Goal: Navigation & Orientation: Find specific page/section

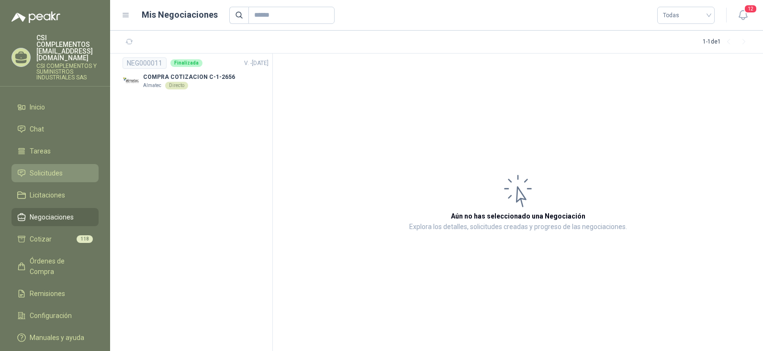
click at [50, 168] on span "Solicitudes" at bounding box center [46, 173] width 33 height 11
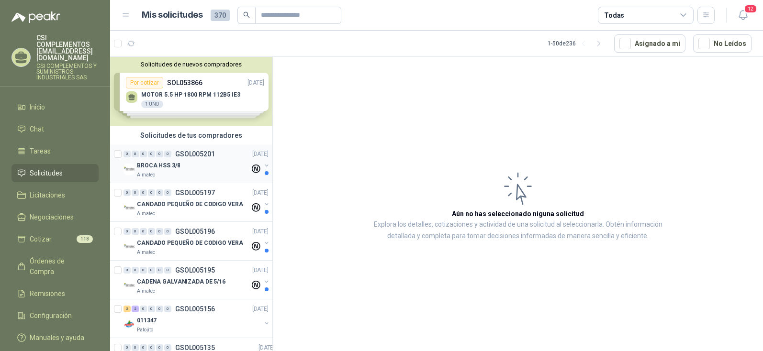
click at [173, 169] on p "BROCA HSS 3/8" at bounding box center [158, 165] width 43 height 9
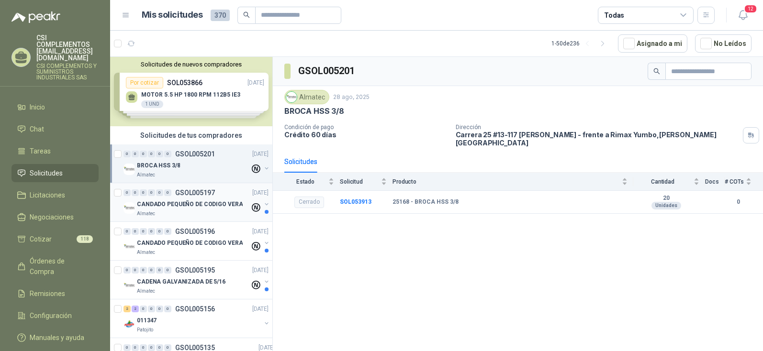
click at [157, 215] on div "Almatec" at bounding box center [193, 214] width 113 height 8
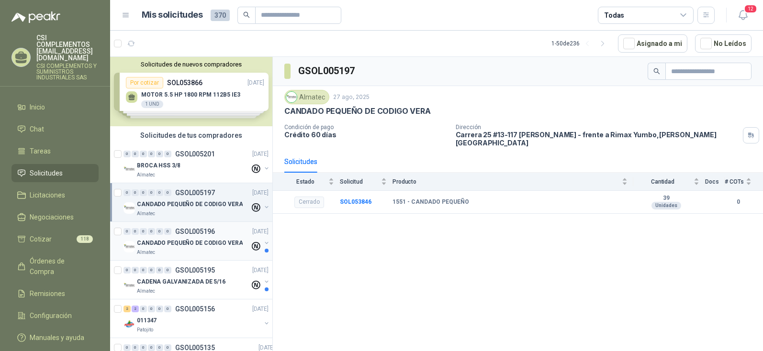
click at [164, 249] on div "Almatec" at bounding box center [193, 253] width 113 height 8
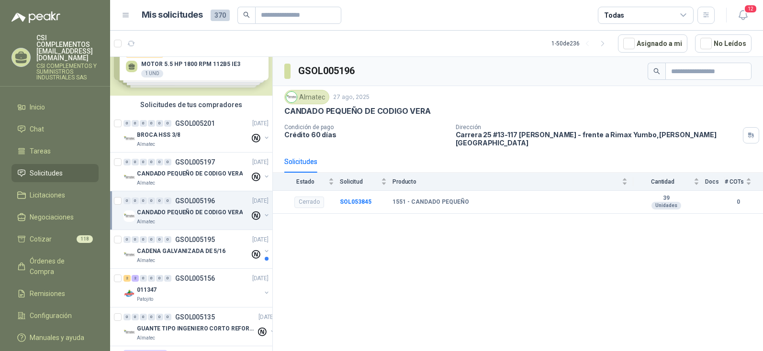
scroll to position [48, 0]
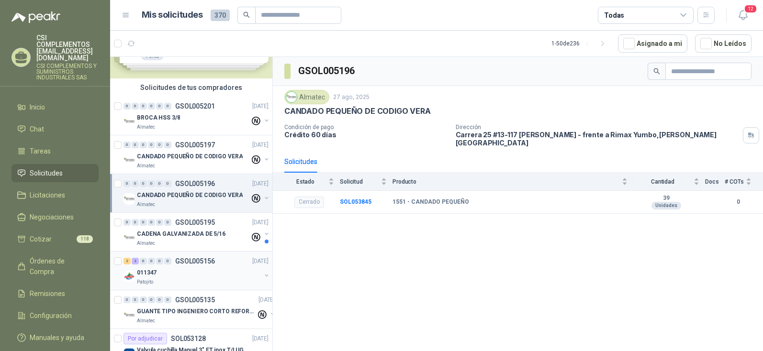
click at [156, 278] on div "011347" at bounding box center [199, 272] width 124 height 11
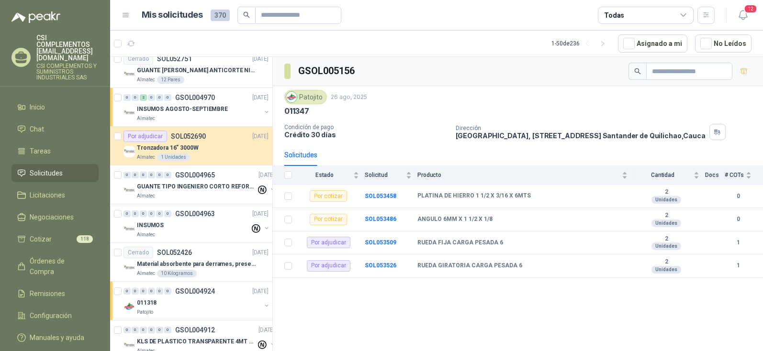
scroll to position [1388, 0]
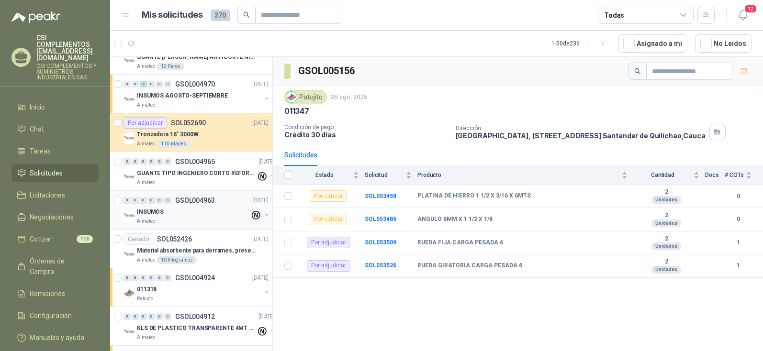
click at [149, 212] on p "INSUMOS" at bounding box center [150, 212] width 27 height 9
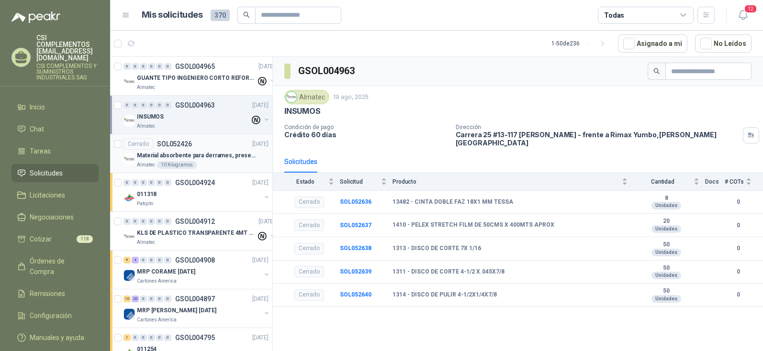
scroll to position [1484, 0]
click at [171, 185] on div "0" at bounding box center [167, 182] width 7 height 7
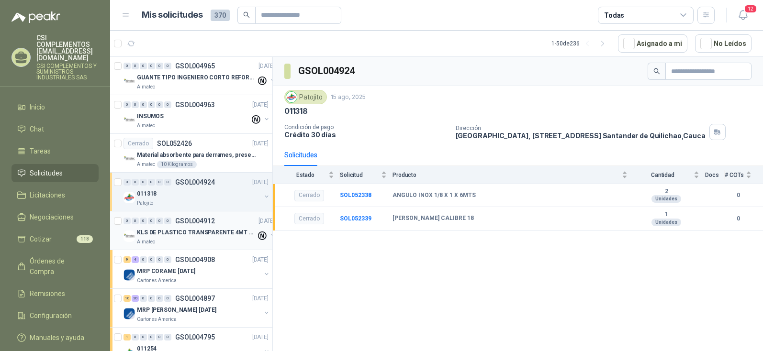
click at [167, 232] on p "KLS DE PLASTICO TRANSPARENTE 4MT CAL 4 Y CINTA TRA" at bounding box center [196, 232] width 119 height 9
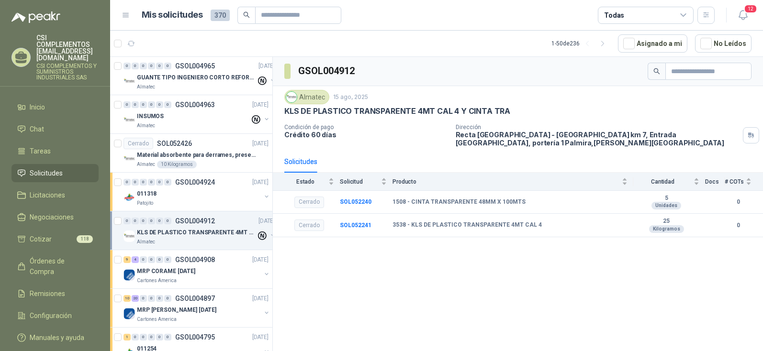
scroll to position [1531, 0]
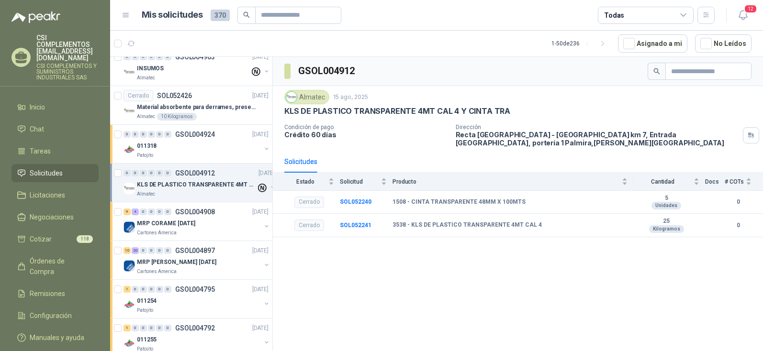
click at [167, 232] on p "Cartones America" at bounding box center [157, 233] width 40 height 8
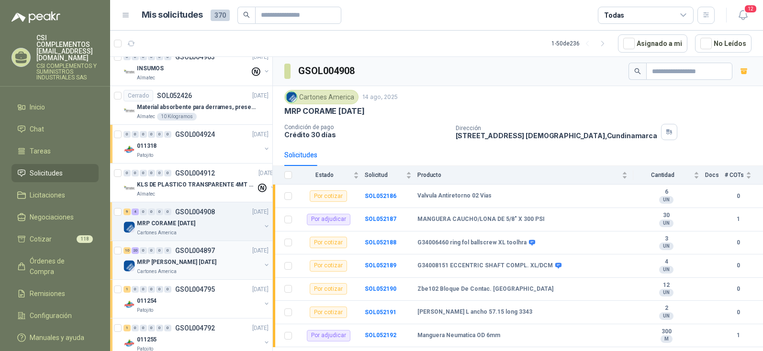
click at [158, 270] on p "Cartones America" at bounding box center [157, 272] width 40 height 8
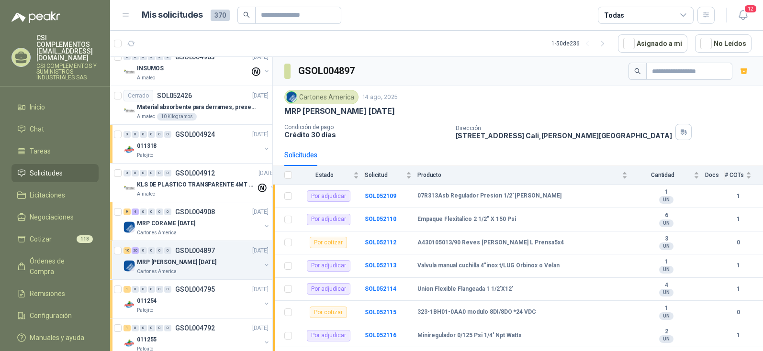
scroll to position [1579, 0]
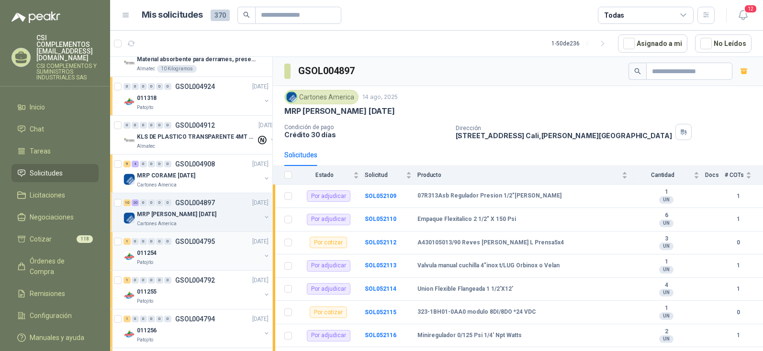
click at [144, 254] on p "011254" at bounding box center [147, 253] width 20 height 9
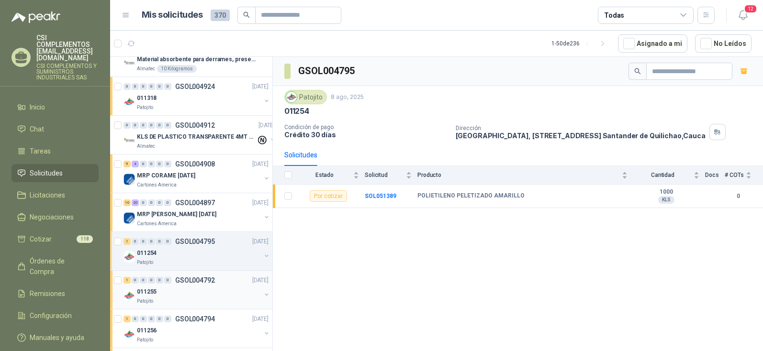
click at [142, 299] on p "Patojito" at bounding box center [145, 302] width 16 height 8
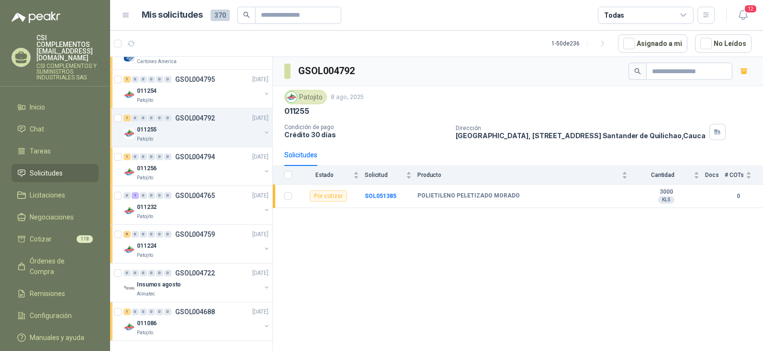
scroll to position [1749, 0]
click at [147, 164] on p "011256" at bounding box center [147, 168] width 20 height 9
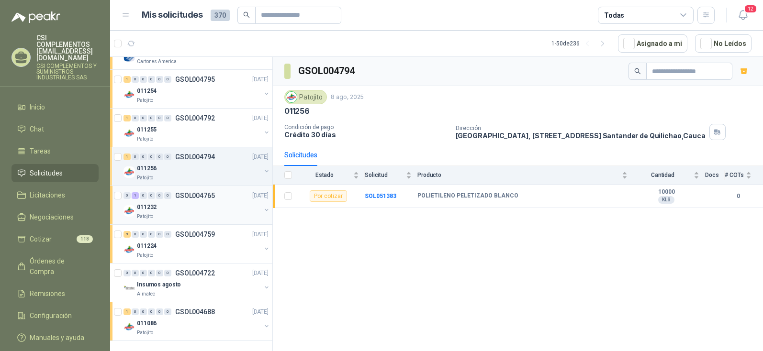
click at [145, 213] on p "Patojito" at bounding box center [145, 217] width 16 height 8
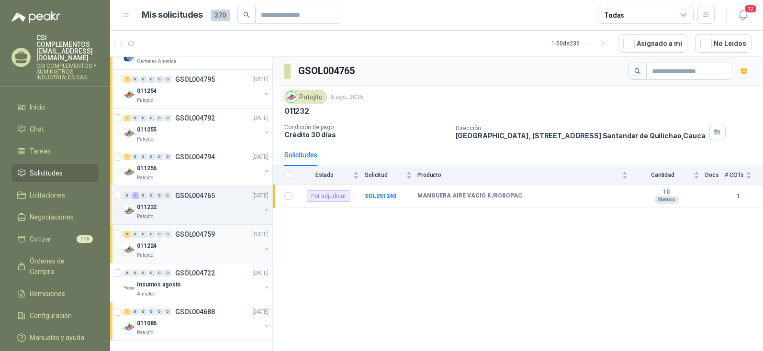
click at [146, 244] on div "011224" at bounding box center [199, 245] width 124 height 11
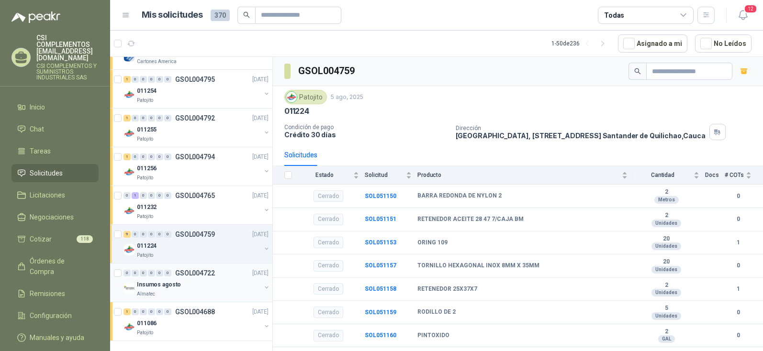
click at [146, 280] on p "Insumos agosto" at bounding box center [159, 284] width 44 height 9
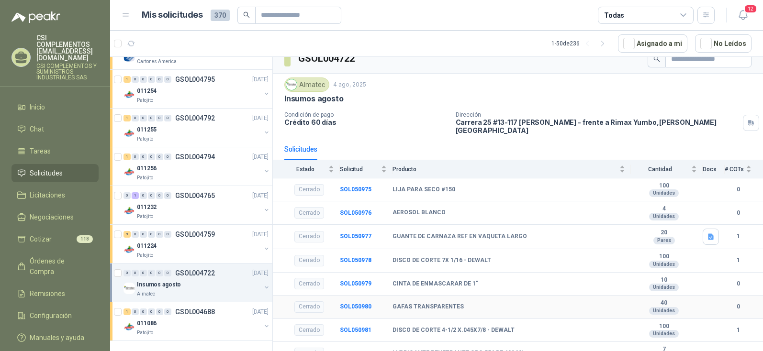
scroll to position [17, 0]
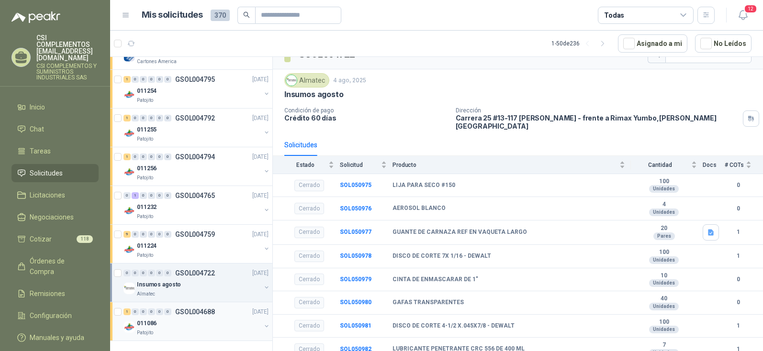
click at [143, 319] on p "011086" at bounding box center [147, 323] width 20 height 9
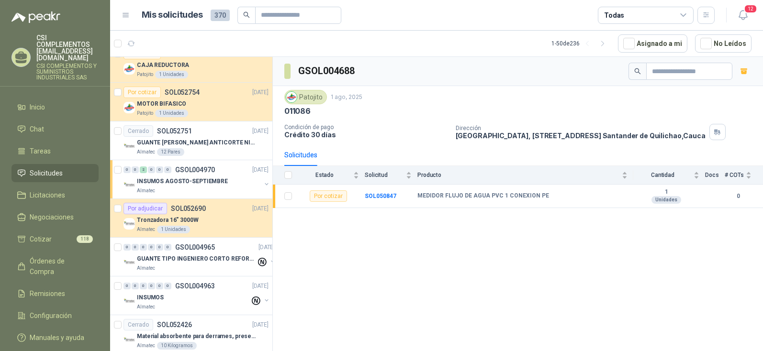
scroll to position [1319, 0]
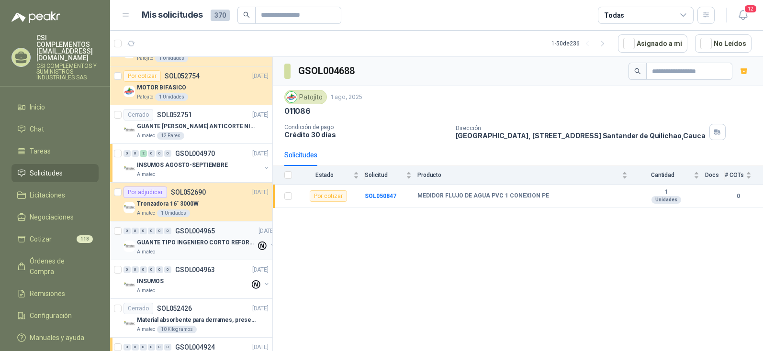
click at [142, 243] on p "GUANTE TIPO INGENIERO CORTO REFORZADO" at bounding box center [196, 242] width 119 height 9
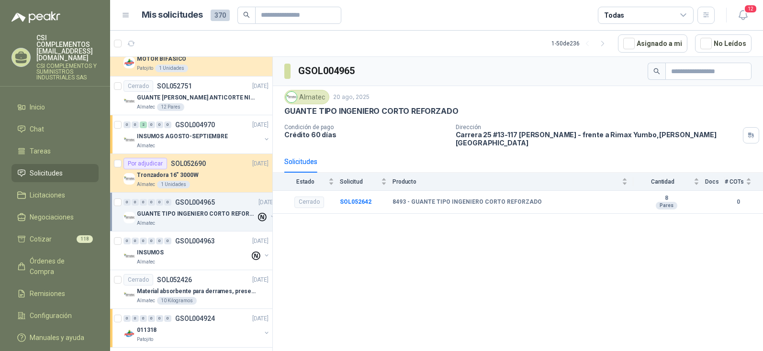
scroll to position [1366, 0]
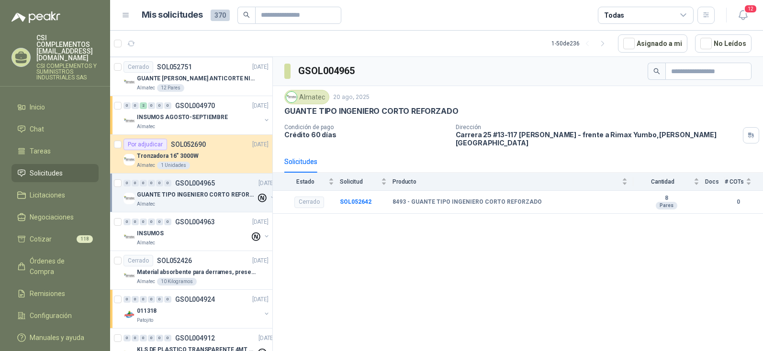
click at [142, 243] on p "Almatec" at bounding box center [146, 243] width 18 height 8
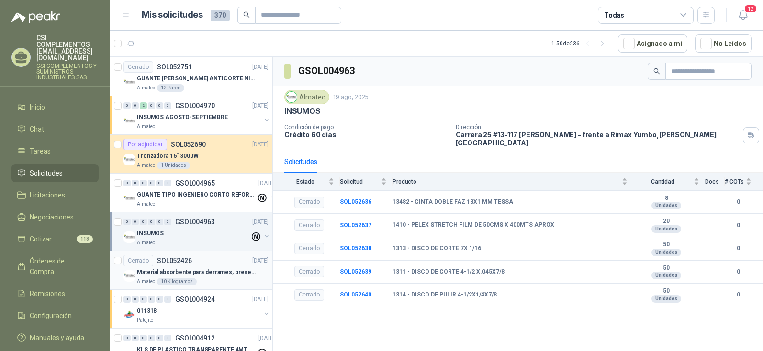
click at [148, 273] on p "Material absorbente para derrames, presentación por kg" at bounding box center [196, 272] width 119 height 9
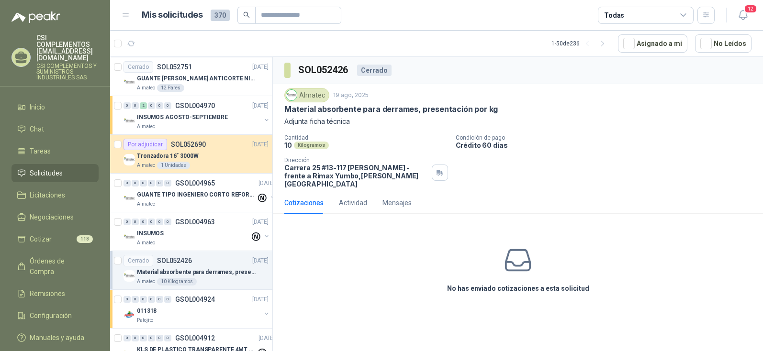
click at [146, 276] on p "Material absorbente para derrames, presentación por kg" at bounding box center [196, 272] width 119 height 9
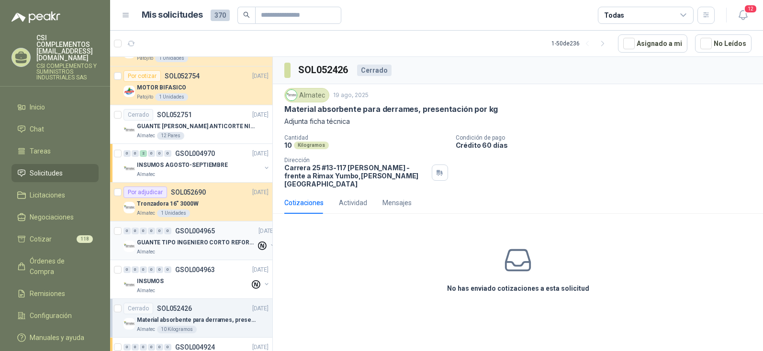
scroll to position [1366, 0]
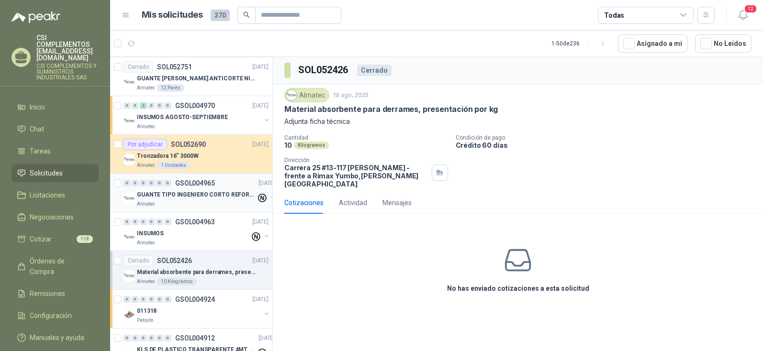
click at [170, 196] on p "GUANTE TIPO INGENIERO CORTO REFORZADO" at bounding box center [196, 194] width 119 height 9
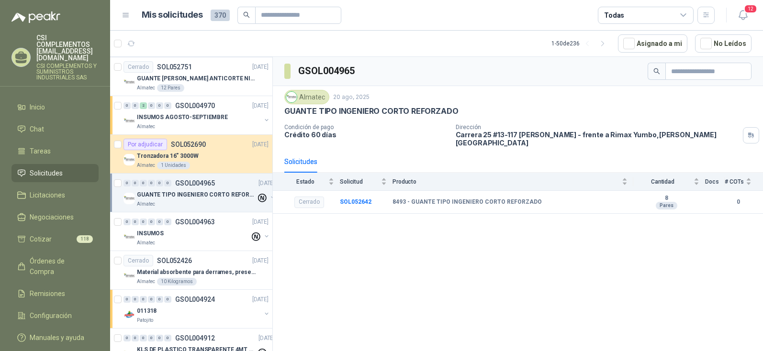
scroll to position [1414, 0]
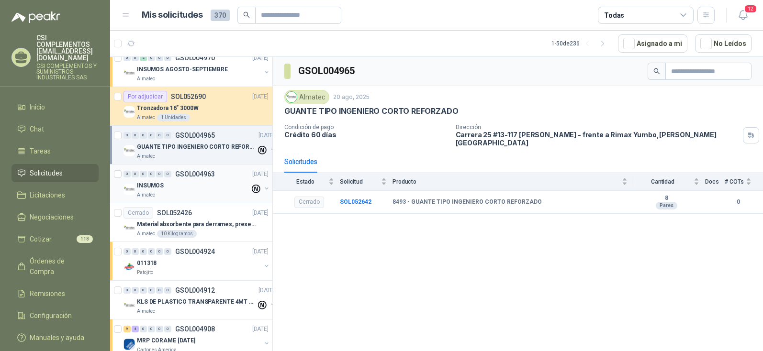
click at [153, 183] on p "INSUMOS" at bounding box center [150, 185] width 27 height 9
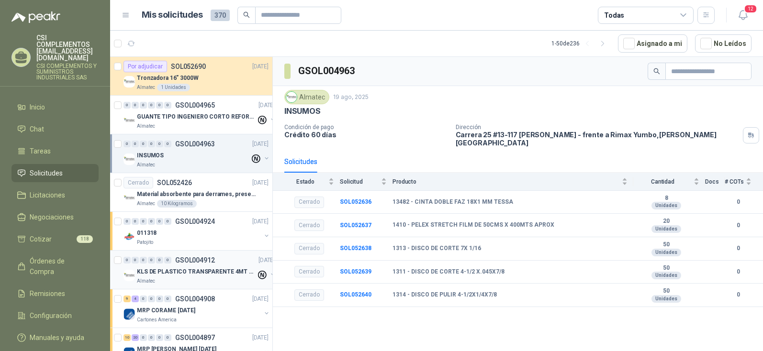
scroll to position [1462, 0]
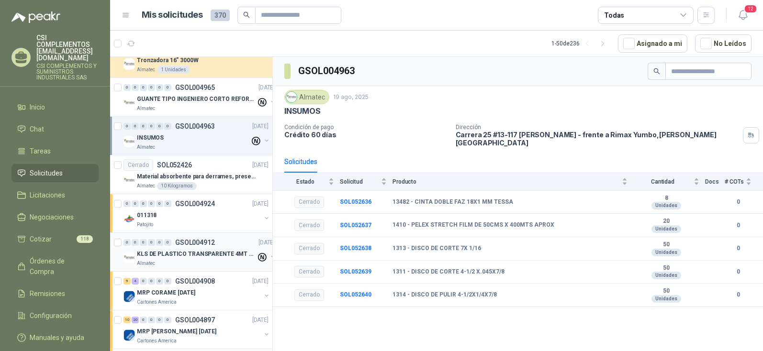
click at [205, 251] on p "KLS DE PLASTICO TRANSPARENTE 4MT CAL 4 Y CINTA TRA" at bounding box center [196, 254] width 119 height 9
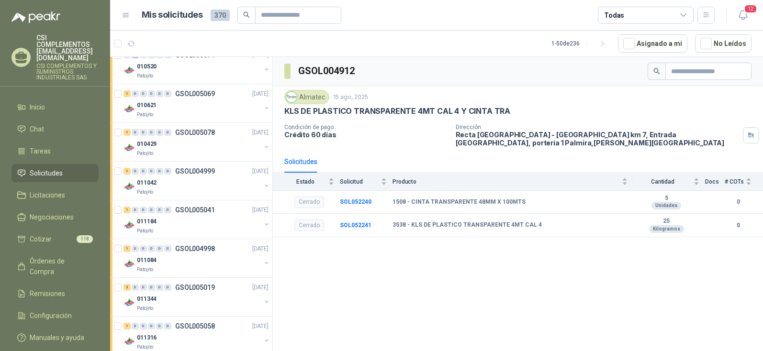
scroll to position [313, 0]
